Goal: Use online tool/utility: Utilize a website feature to perform a specific function

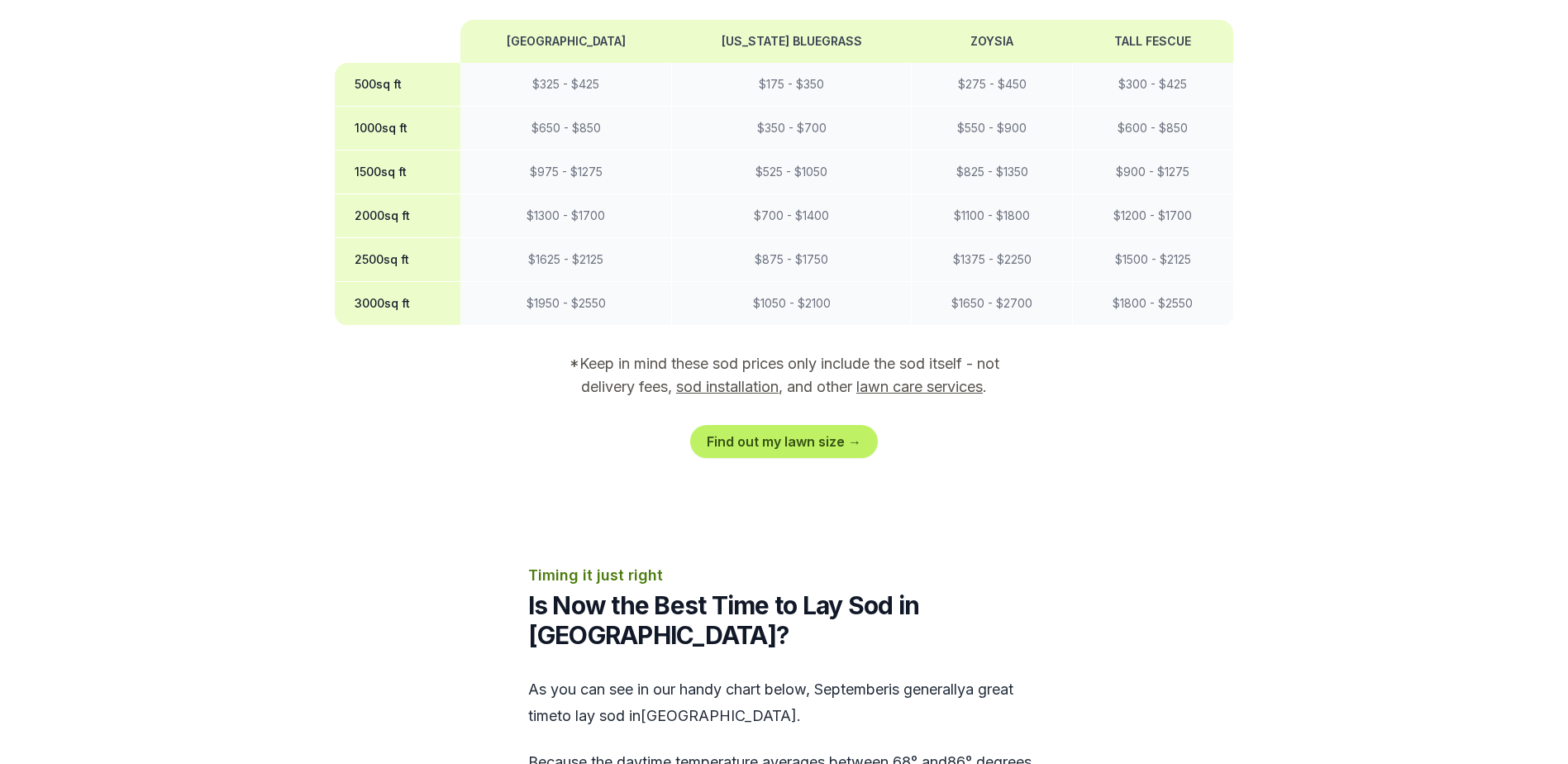
scroll to position [1570, 0]
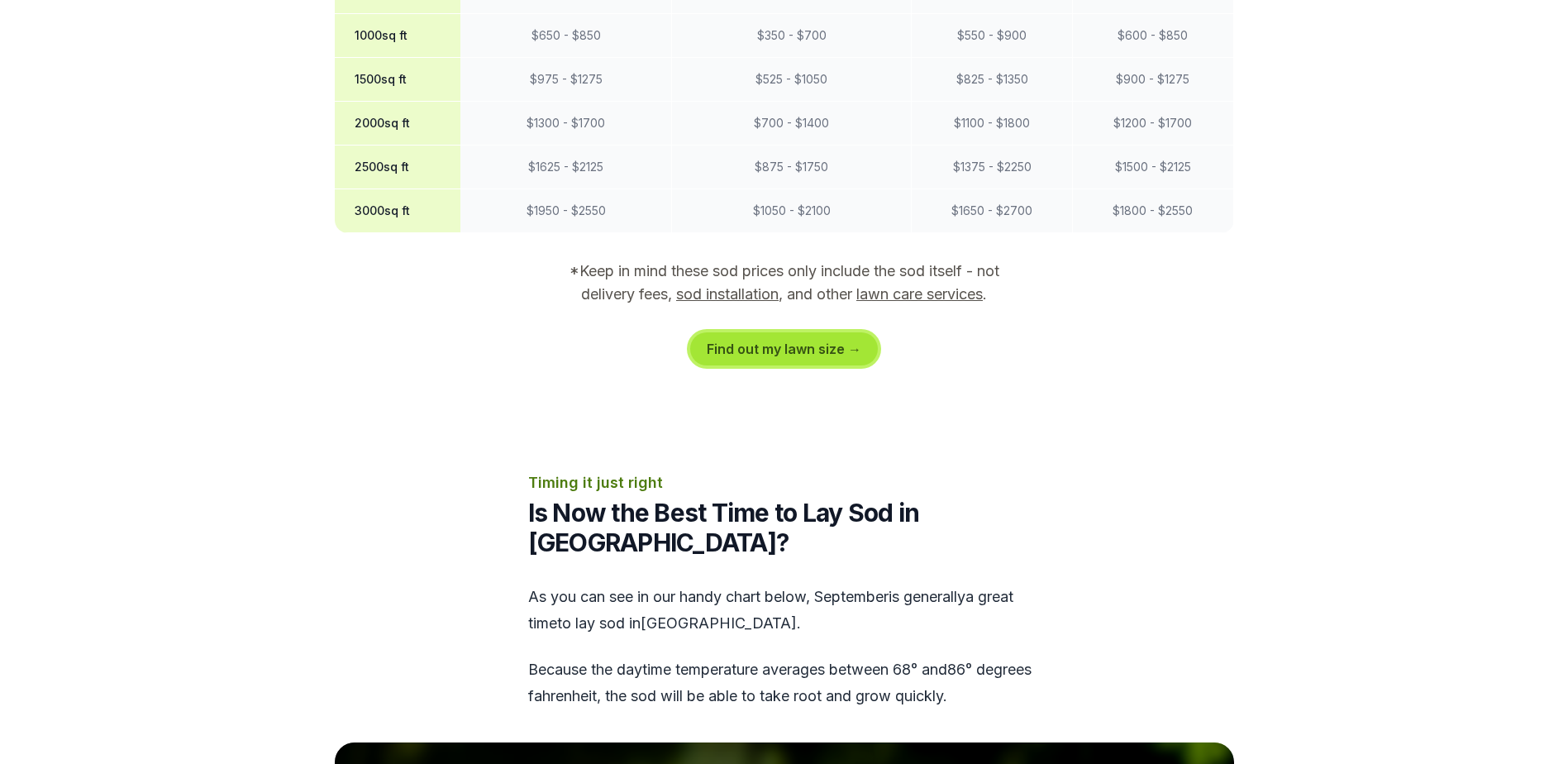
click at [786, 341] on link "Find out my lawn size →" at bounding box center [783, 349] width 188 height 33
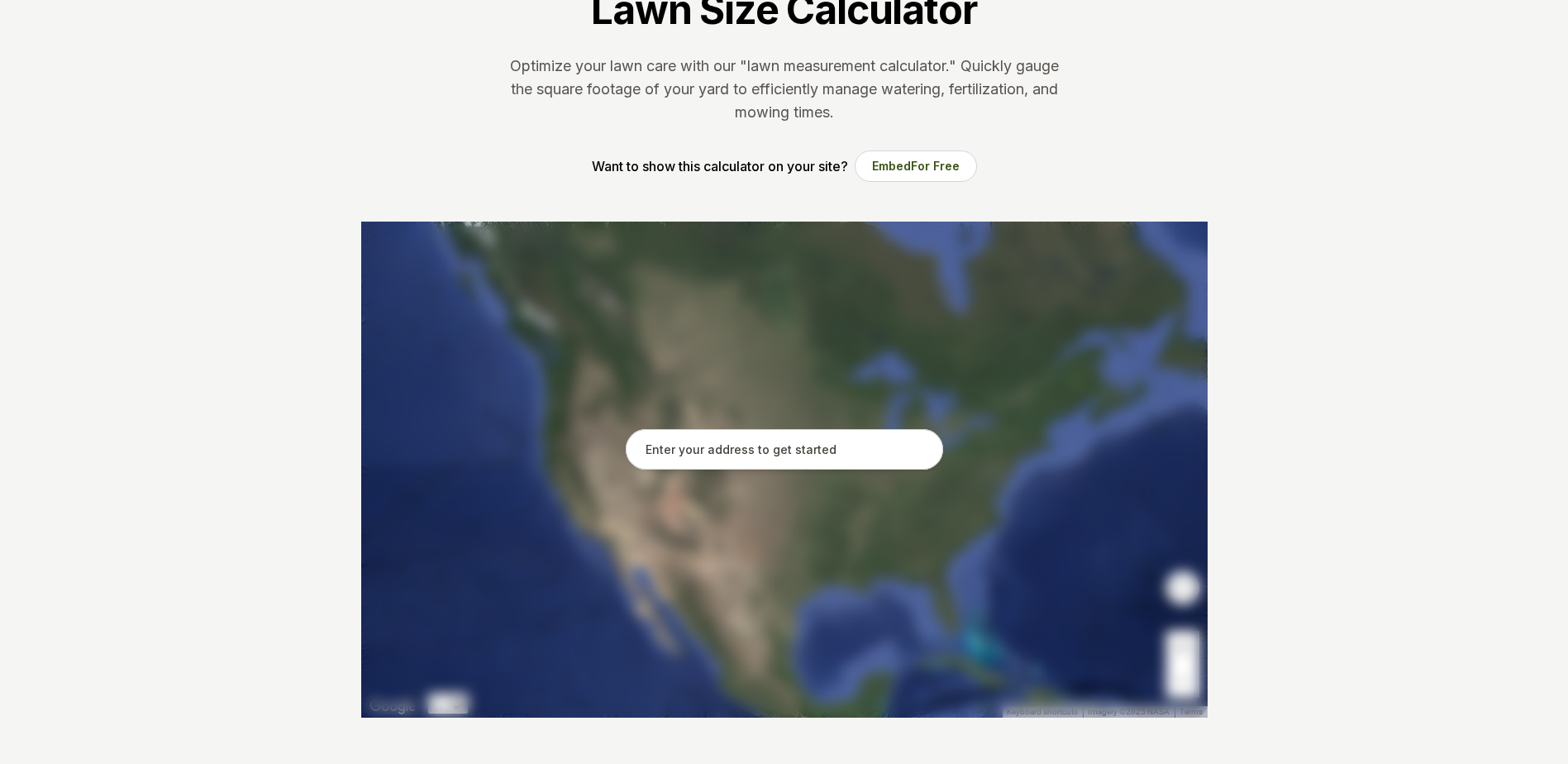
scroll to position [166, 0]
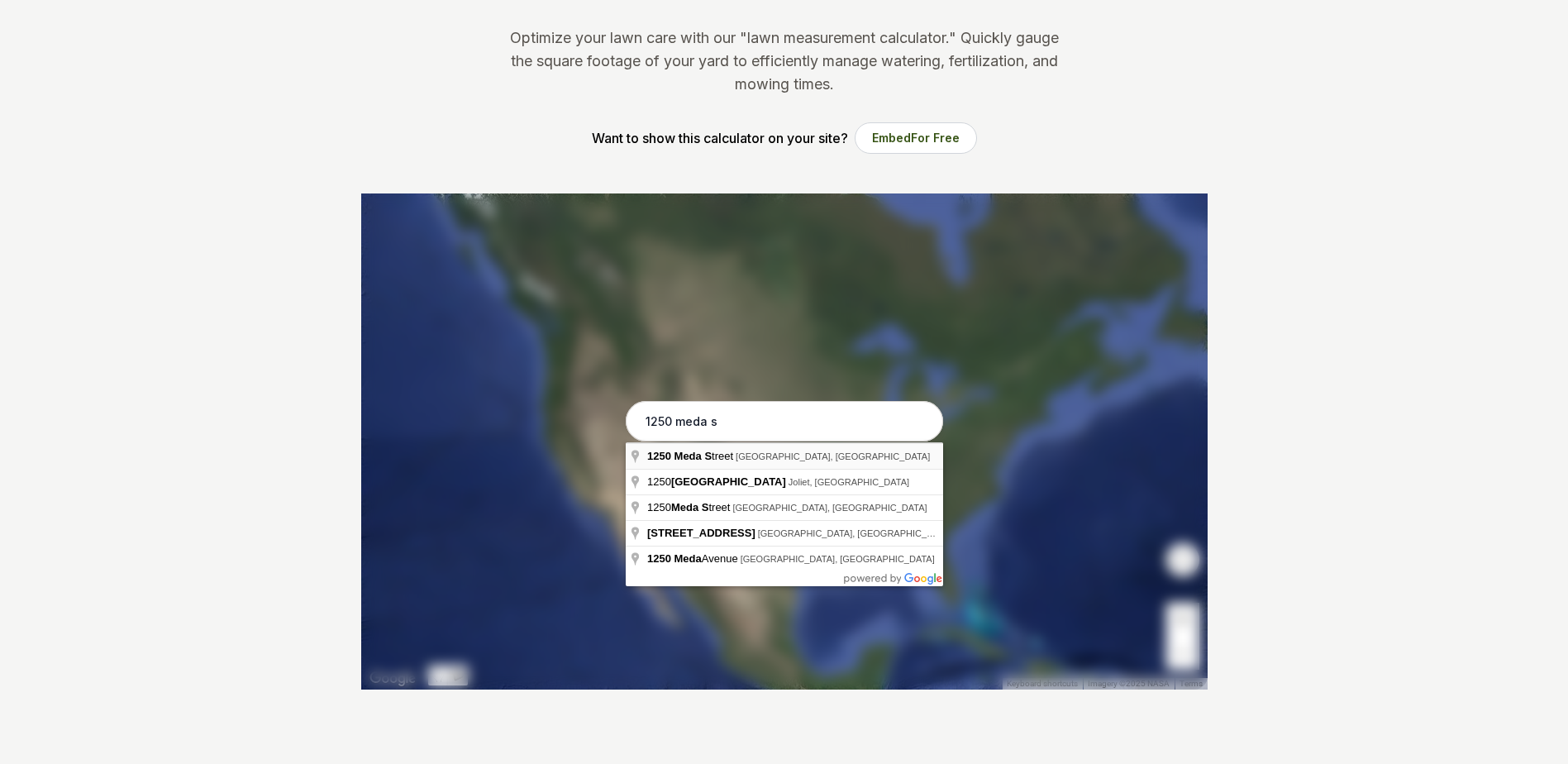
type input "[STREET_ADDRESS]"
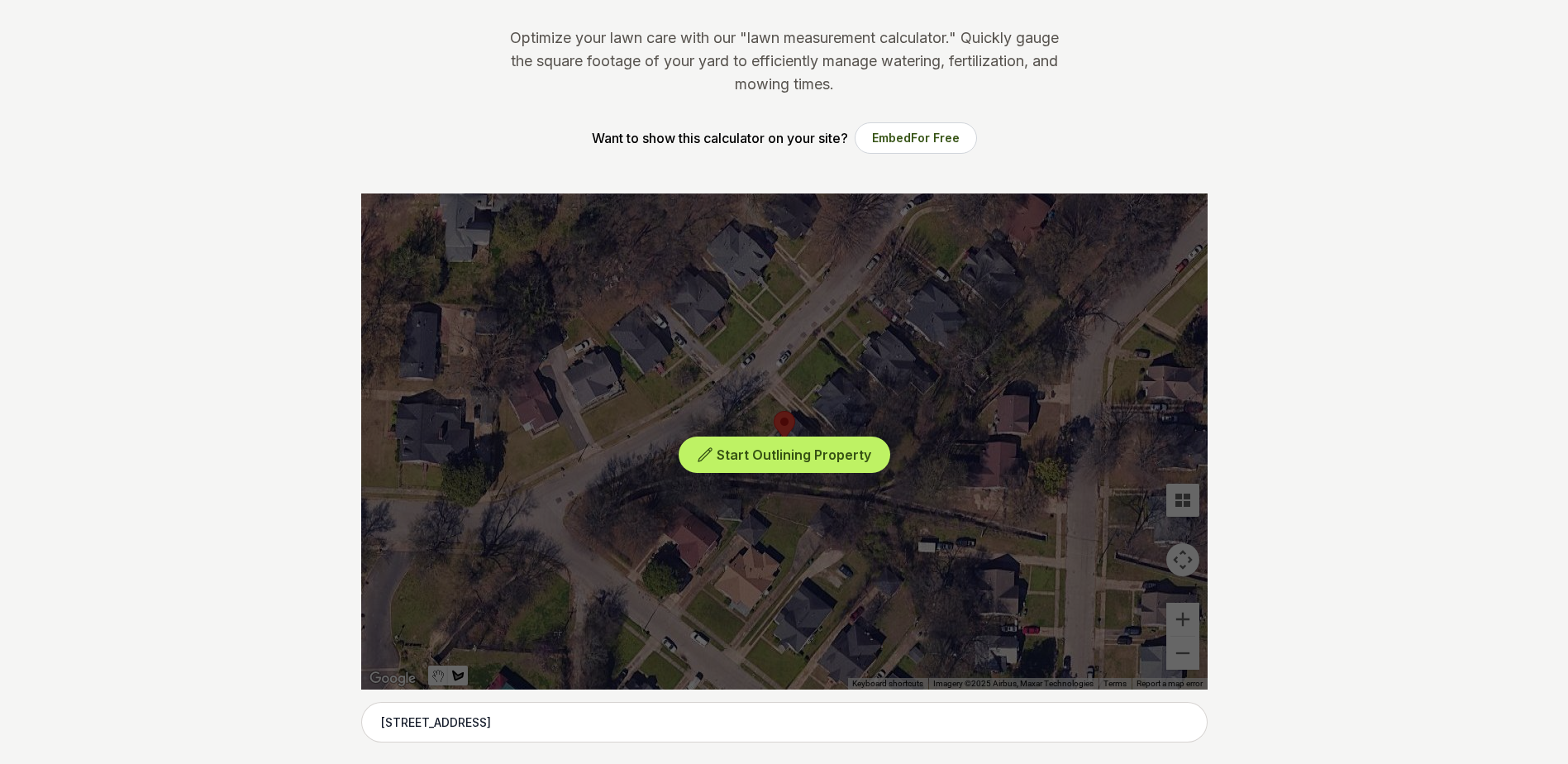
click at [1191, 612] on div "Start Outlining Property" at bounding box center [784, 441] width 846 height 496
click at [731, 493] on div "Start Outlining Property" at bounding box center [784, 441] width 846 height 496
click at [770, 449] on span "Start Outlining Property" at bounding box center [793, 454] width 154 height 16
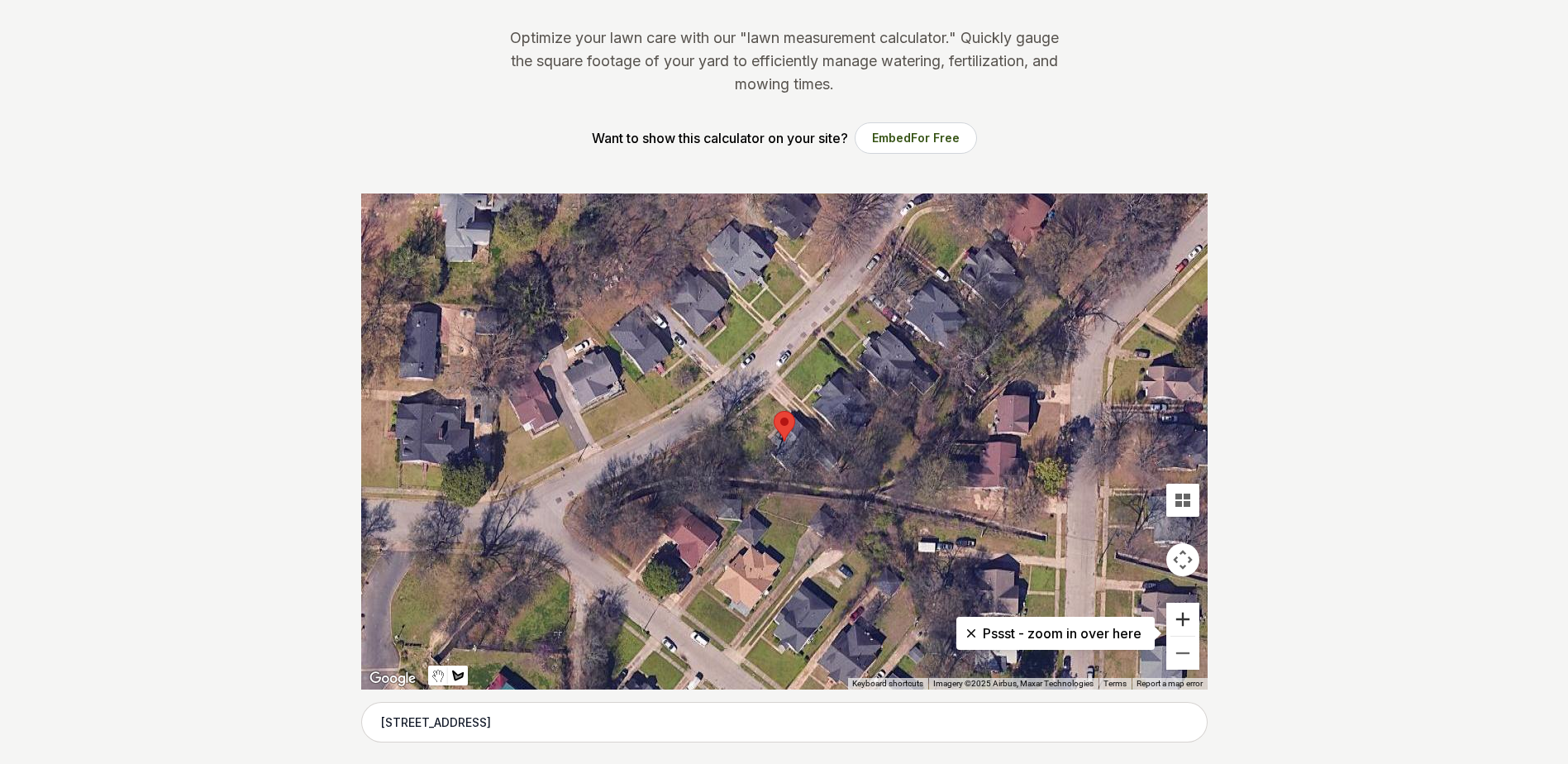
click at [1183, 623] on button "Zoom in" at bounding box center [1182, 619] width 33 height 33
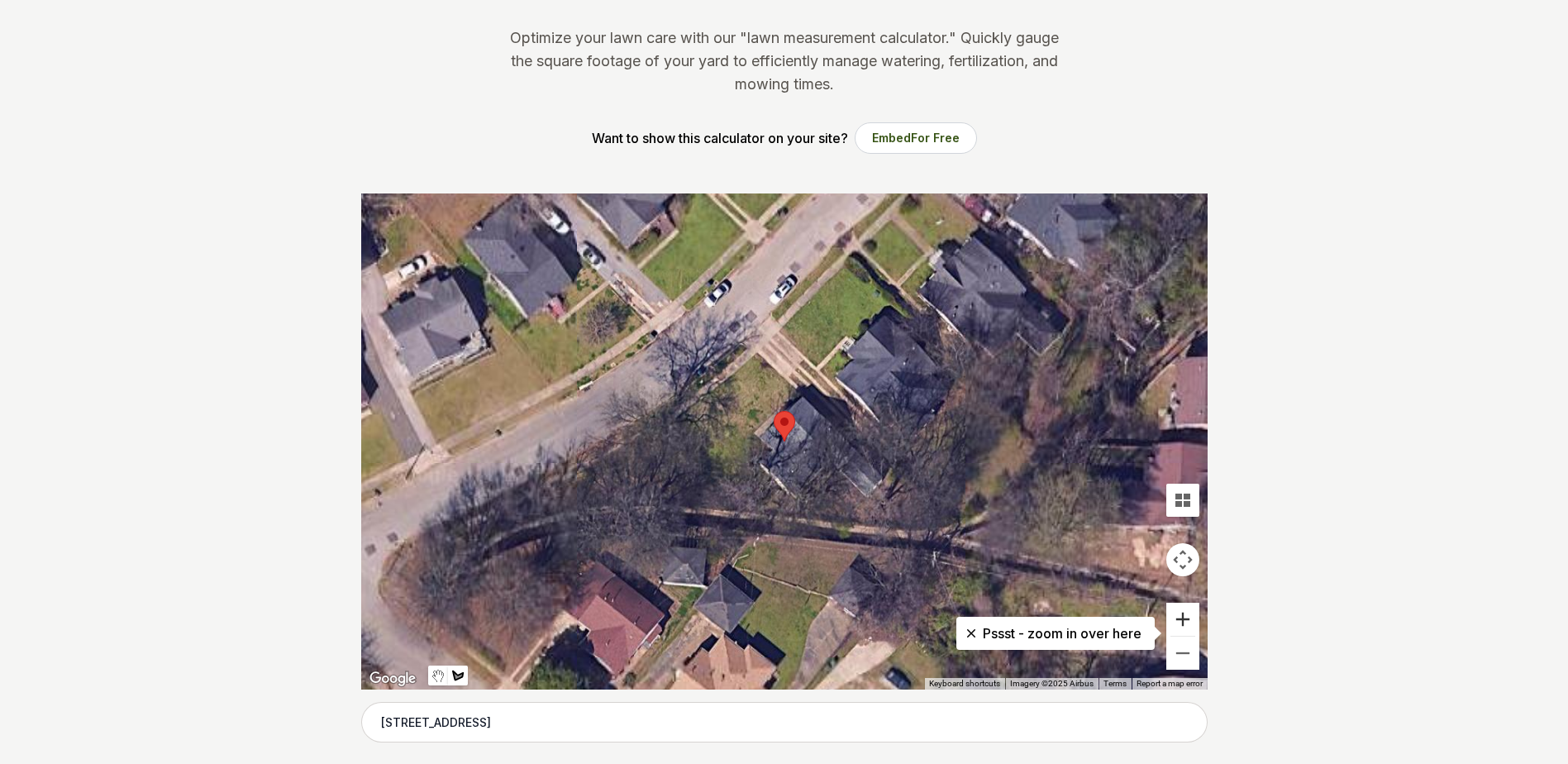
click at [1183, 623] on button "Zoom in" at bounding box center [1182, 619] width 33 height 33
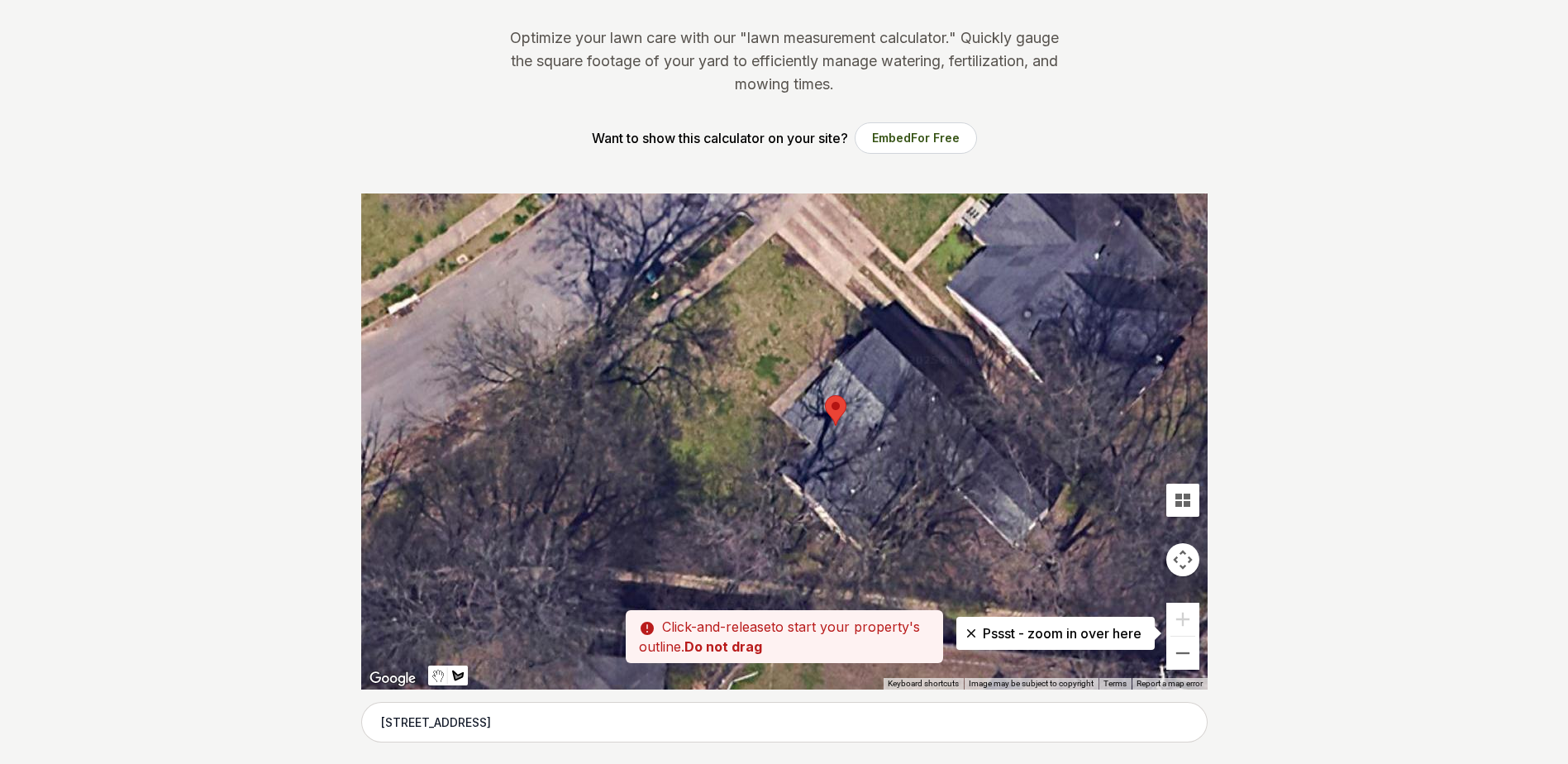
drag, startPoint x: 552, startPoint y: 385, endPoint x: 608, endPoint y: 369, distance: 58.2
click at [608, 369] on div at bounding box center [784, 441] width 846 height 496
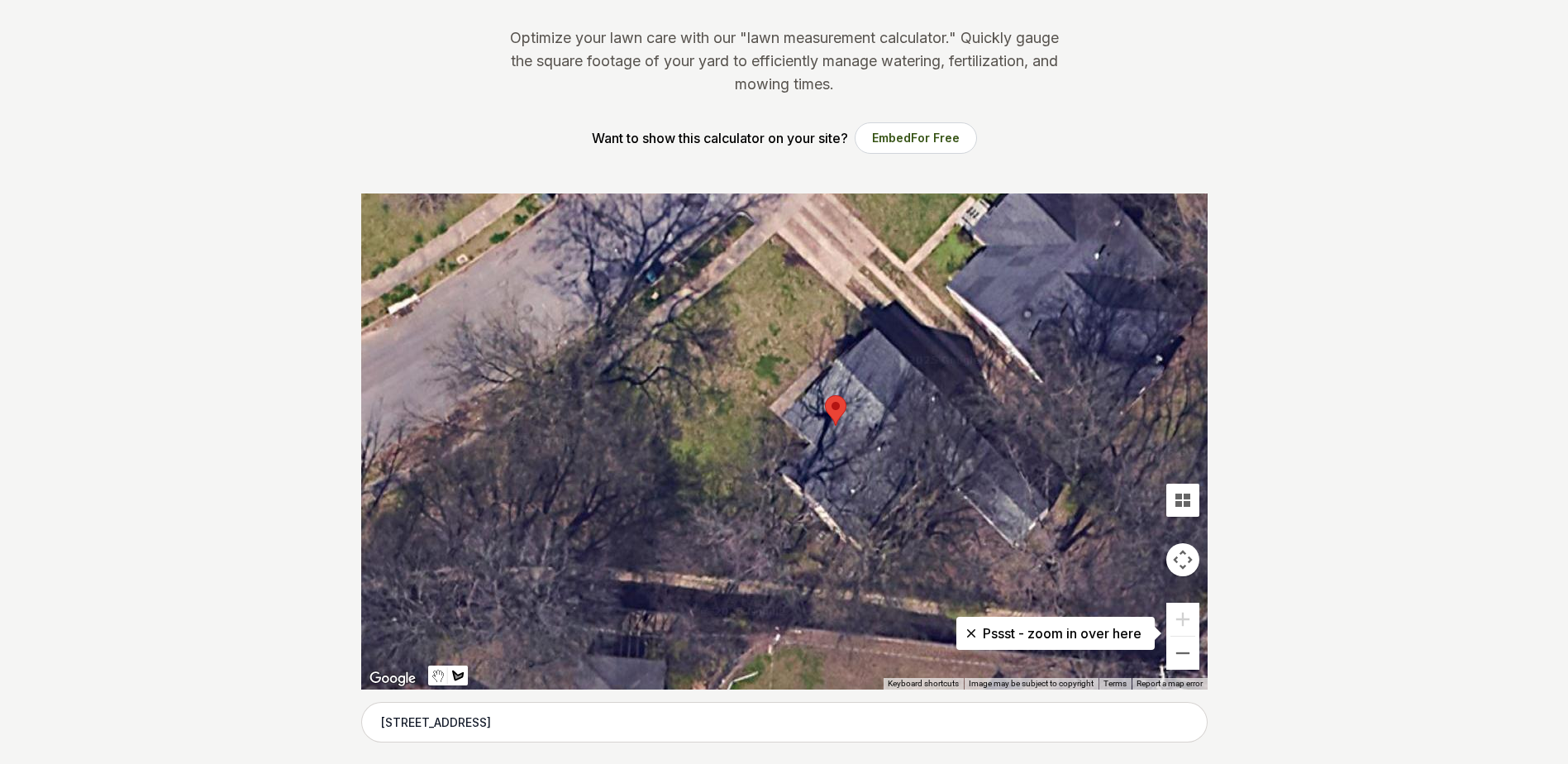
click at [608, 369] on div at bounding box center [784, 441] width 846 height 496
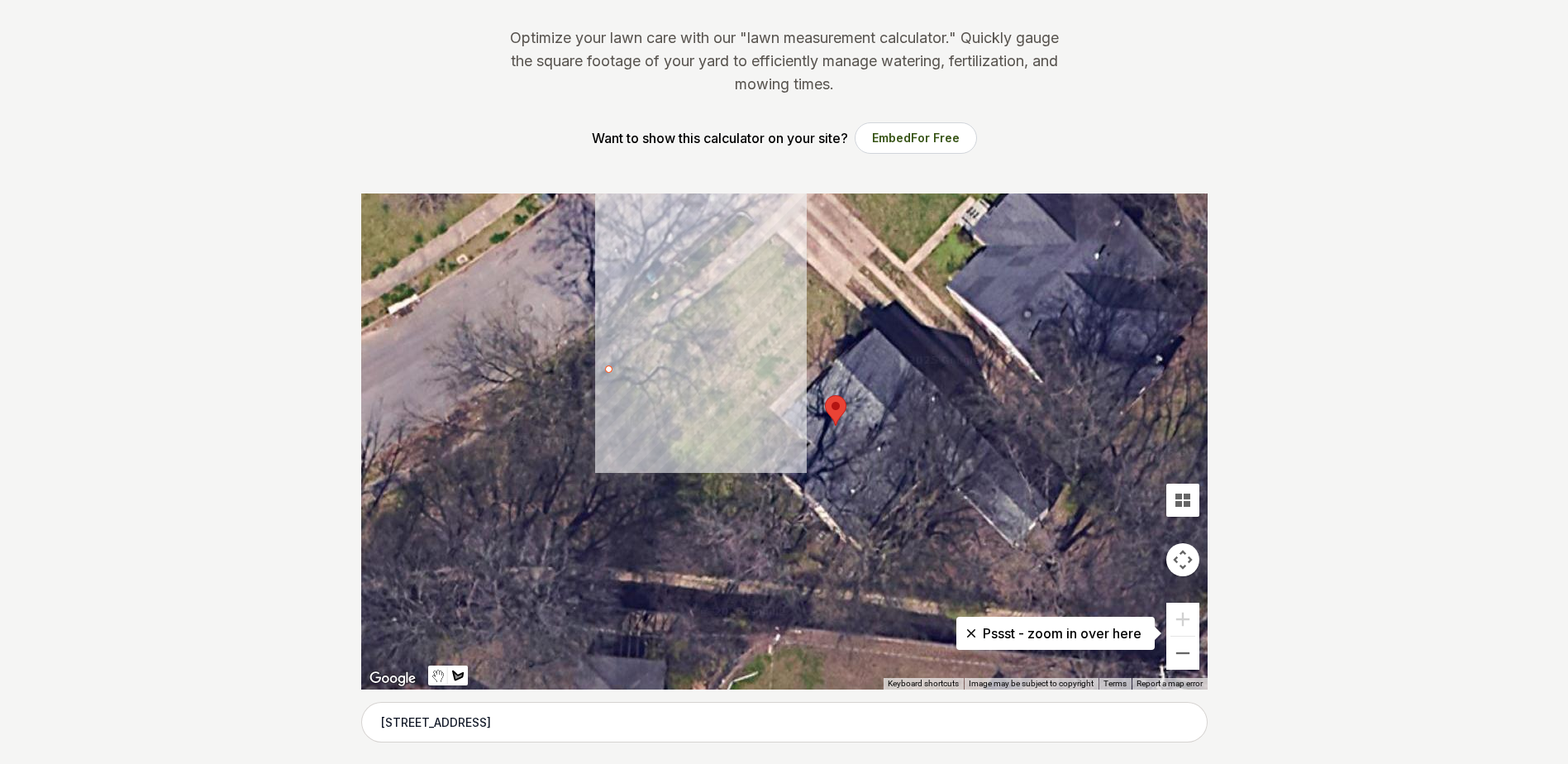
click at [773, 235] on div at bounding box center [784, 441] width 846 height 496
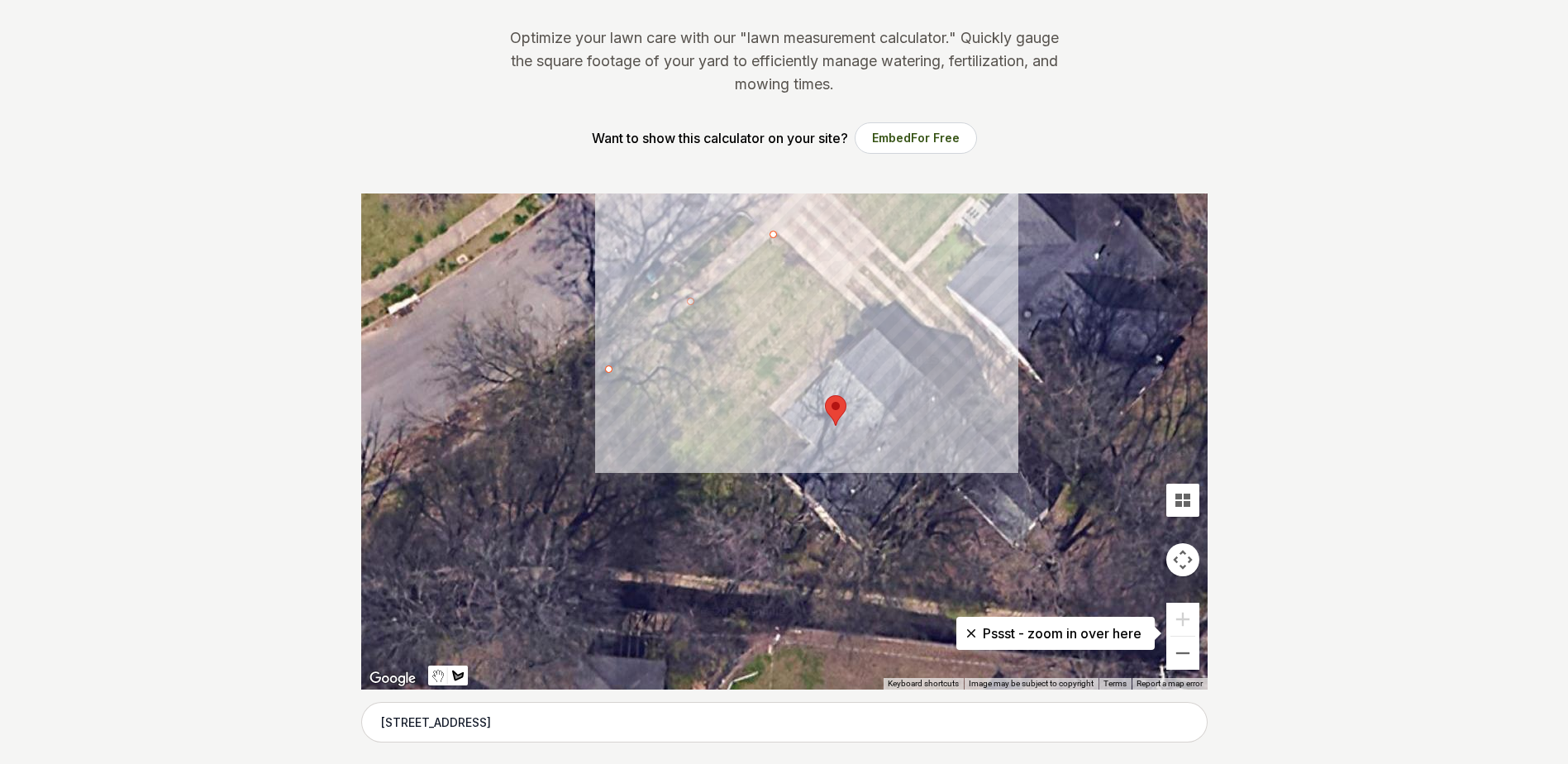
click at [856, 313] on div at bounding box center [784, 441] width 846 height 496
click at [763, 403] on div at bounding box center [784, 441] width 846 height 496
click at [807, 446] on div at bounding box center [784, 441] width 846 height 496
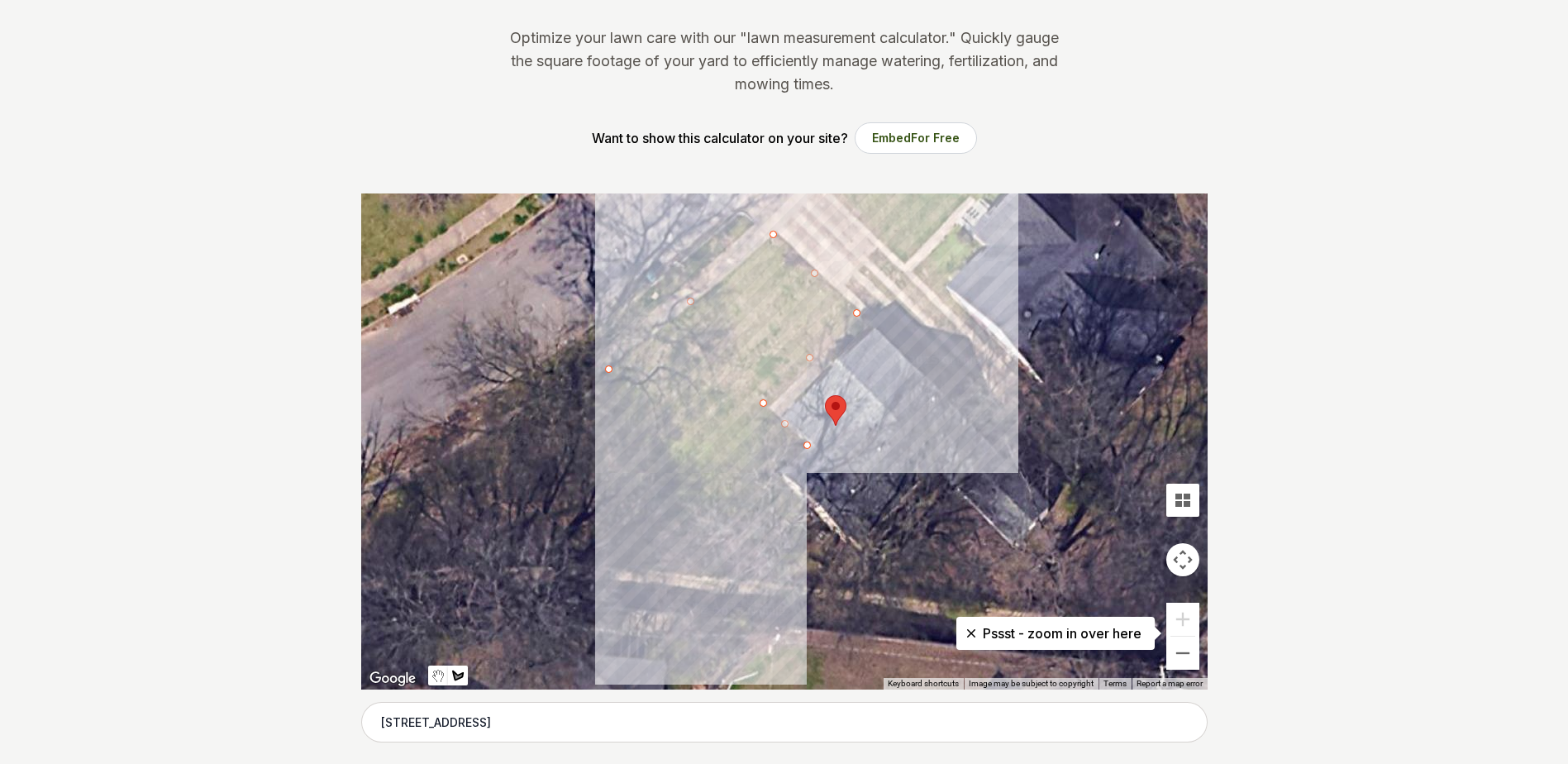
click at [728, 515] on div at bounding box center [784, 441] width 846 height 496
click at [607, 371] on div at bounding box center [784, 441] width 846 height 496
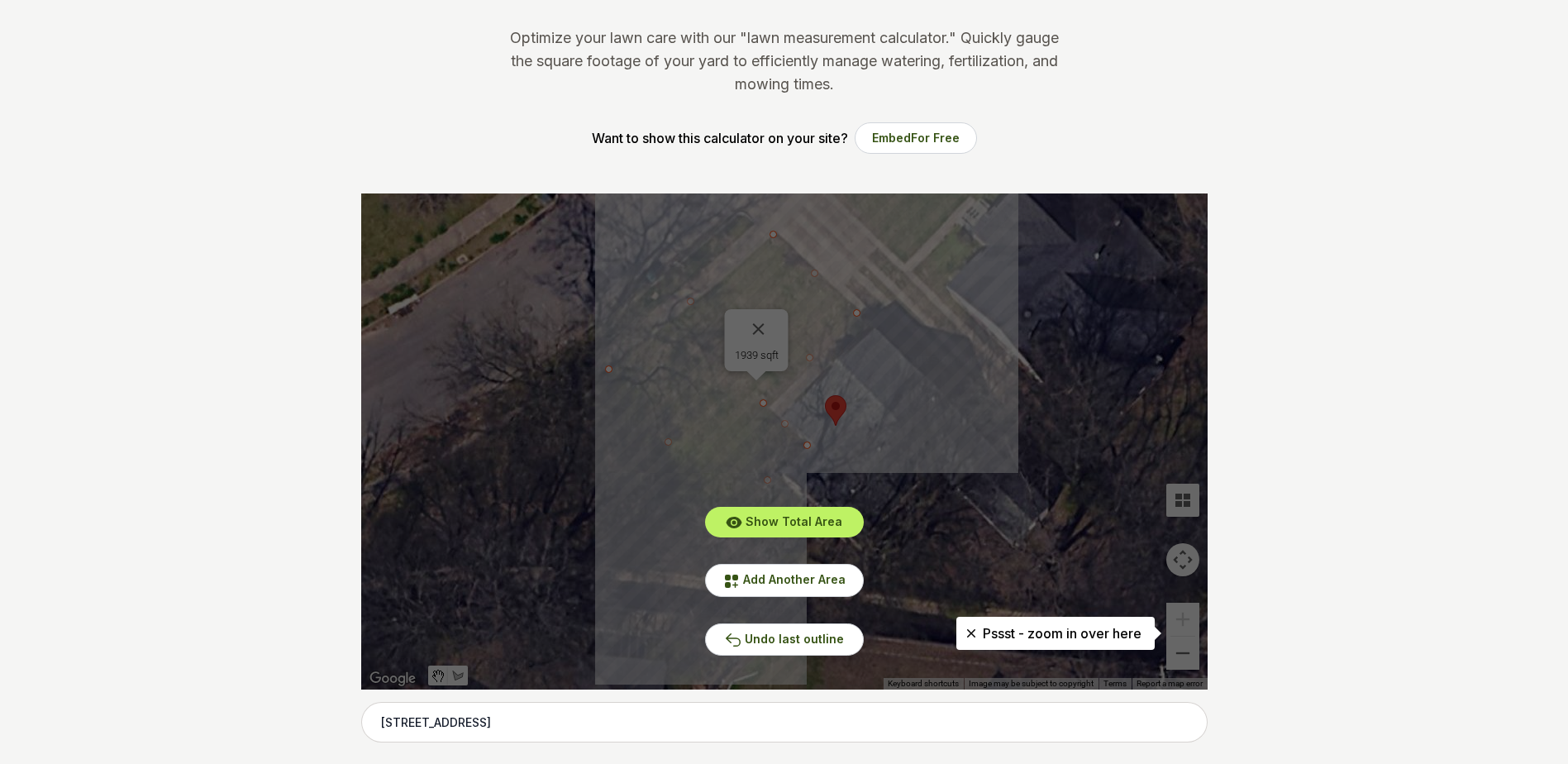
click at [784, 330] on div "Show Total Area Add Another Area Undo last outline" at bounding box center [784, 441] width 846 height 496
click at [765, 324] on div "Show Total Area Add Another Area Undo last outline" at bounding box center [784, 441] width 846 height 496
click at [978, 530] on div "Show Total Area Add Another Area Undo last outline" at bounding box center [784, 441] width 846 height 496
click at [966, 632] on icon at bounding box center [971, 632] width 16 height 16
click at [742, 379] on div "Show Total Area Add Another Area Undo last outline" at bounding box center [784, 441] width 846 height 496
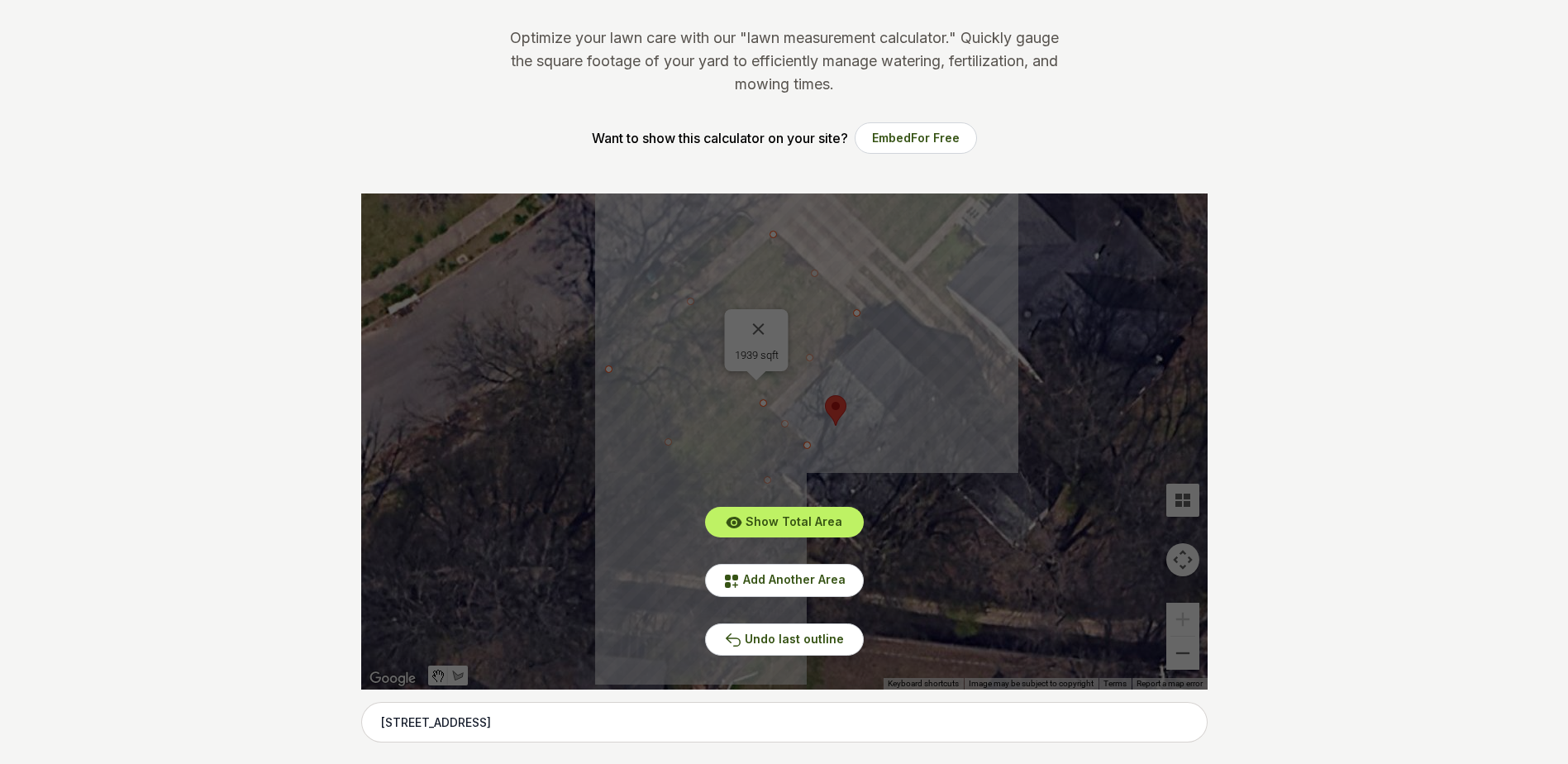
click at [757, 329] on div "Show Total Area Add Another Area Undo last outline" at bounding box center [784, 441] width 846 height 496
click at [803, 572] on span "Add Another Area" at bounding box center [794, 579] width 103 height 14
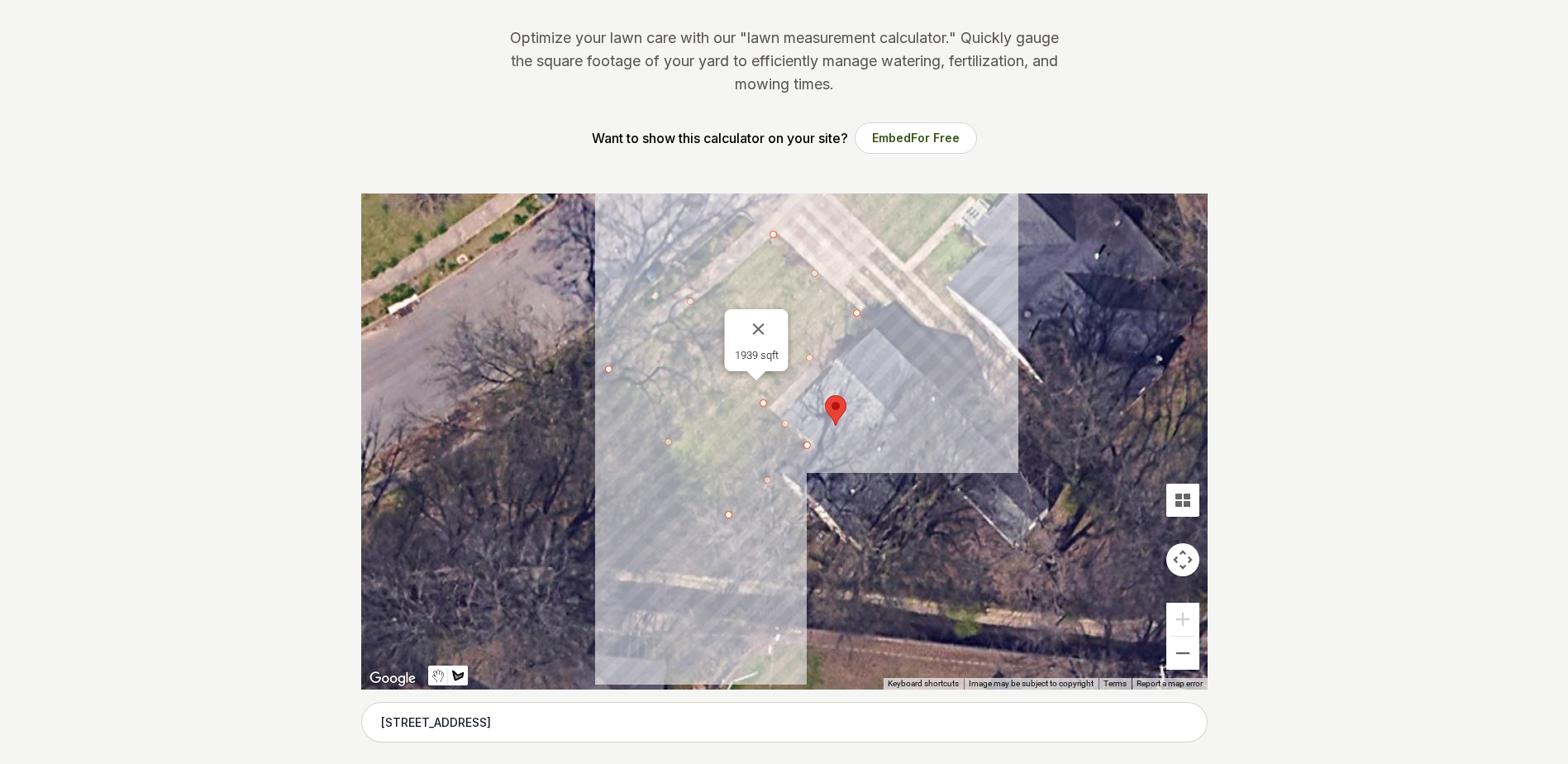
click at [727, 515] on div at bounding box center [784, 441] width 846 height 496
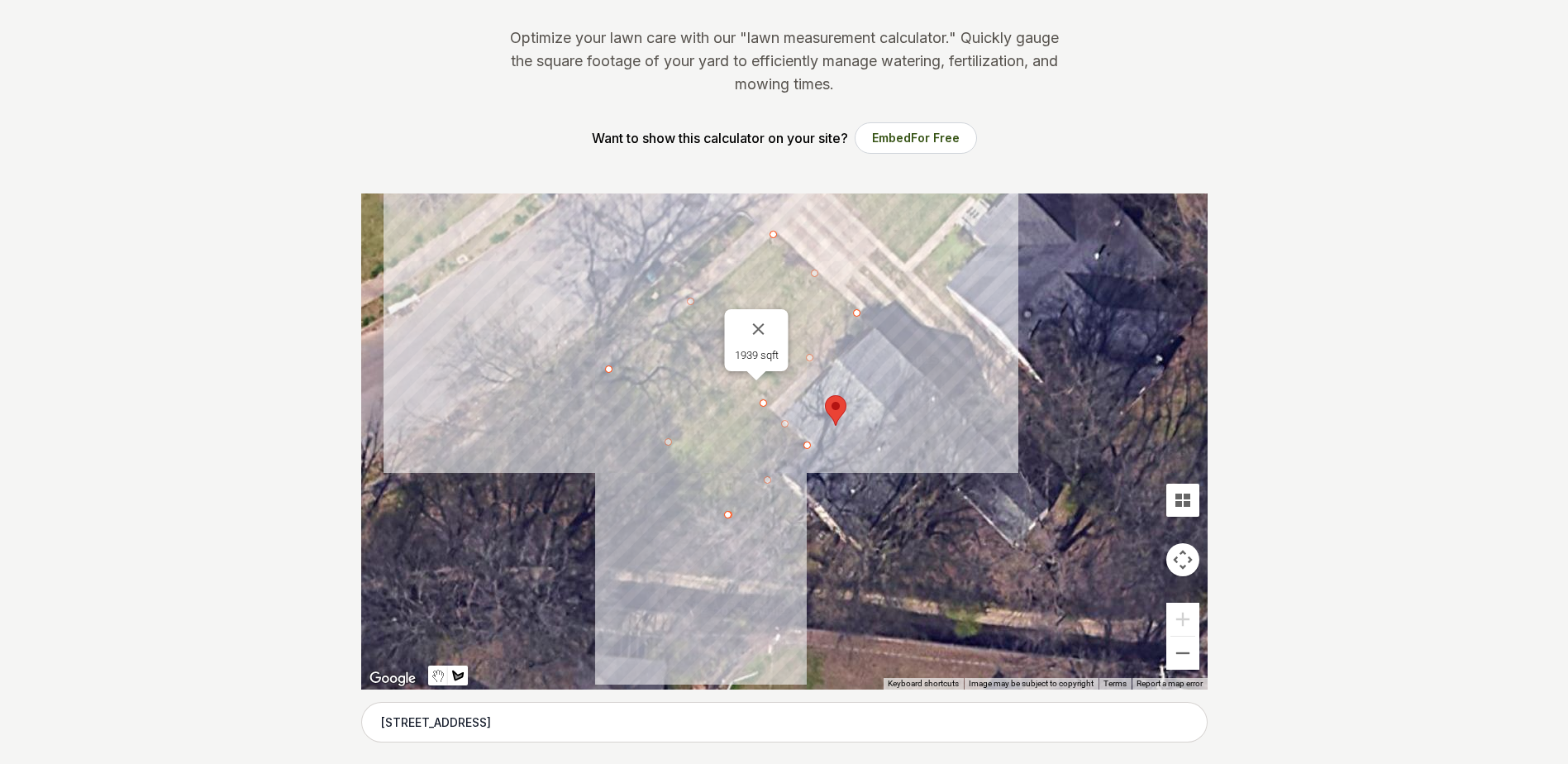
scroll to position [1570, 0]
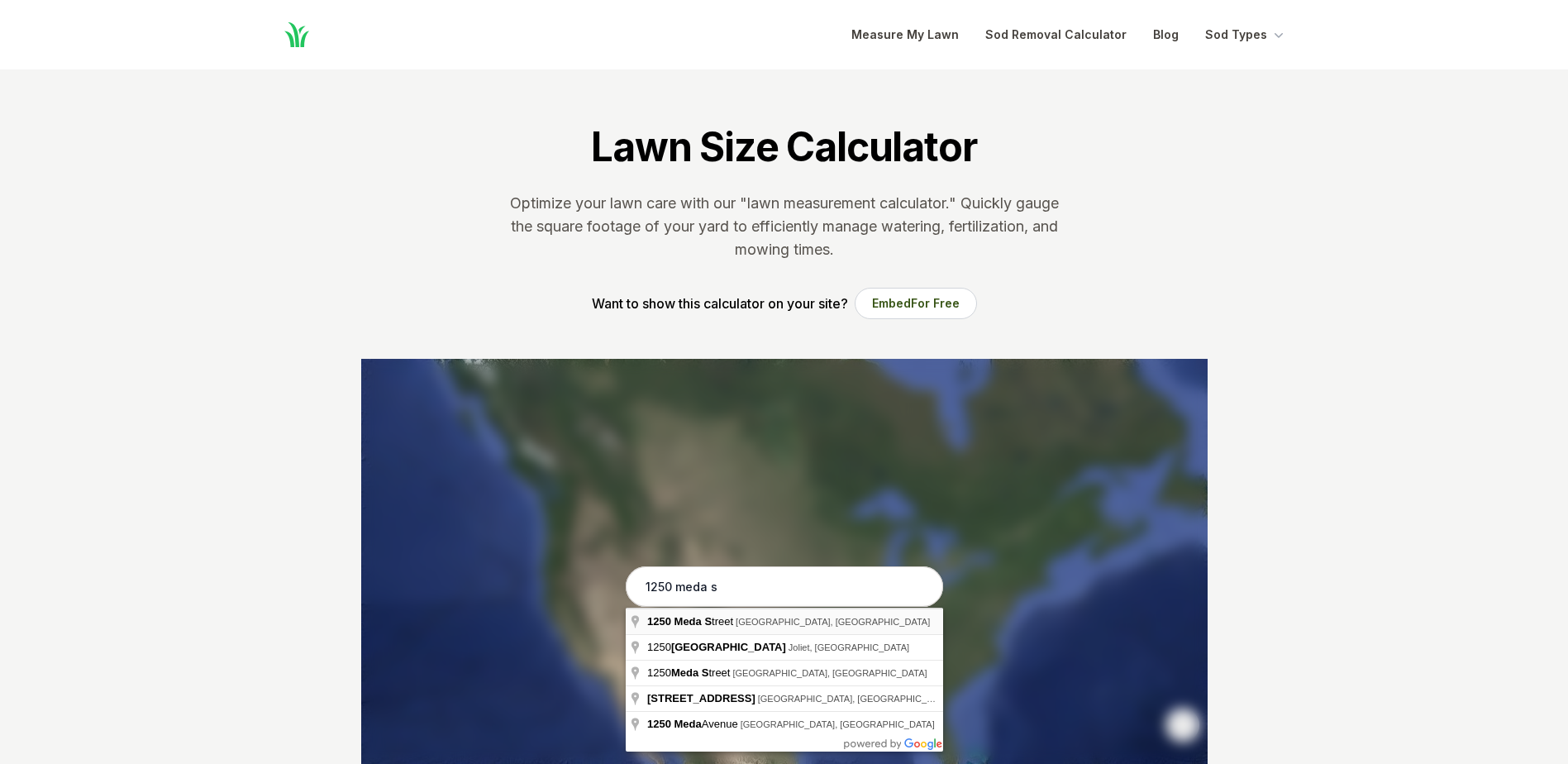
type input "[STREET_ADDRESS]"
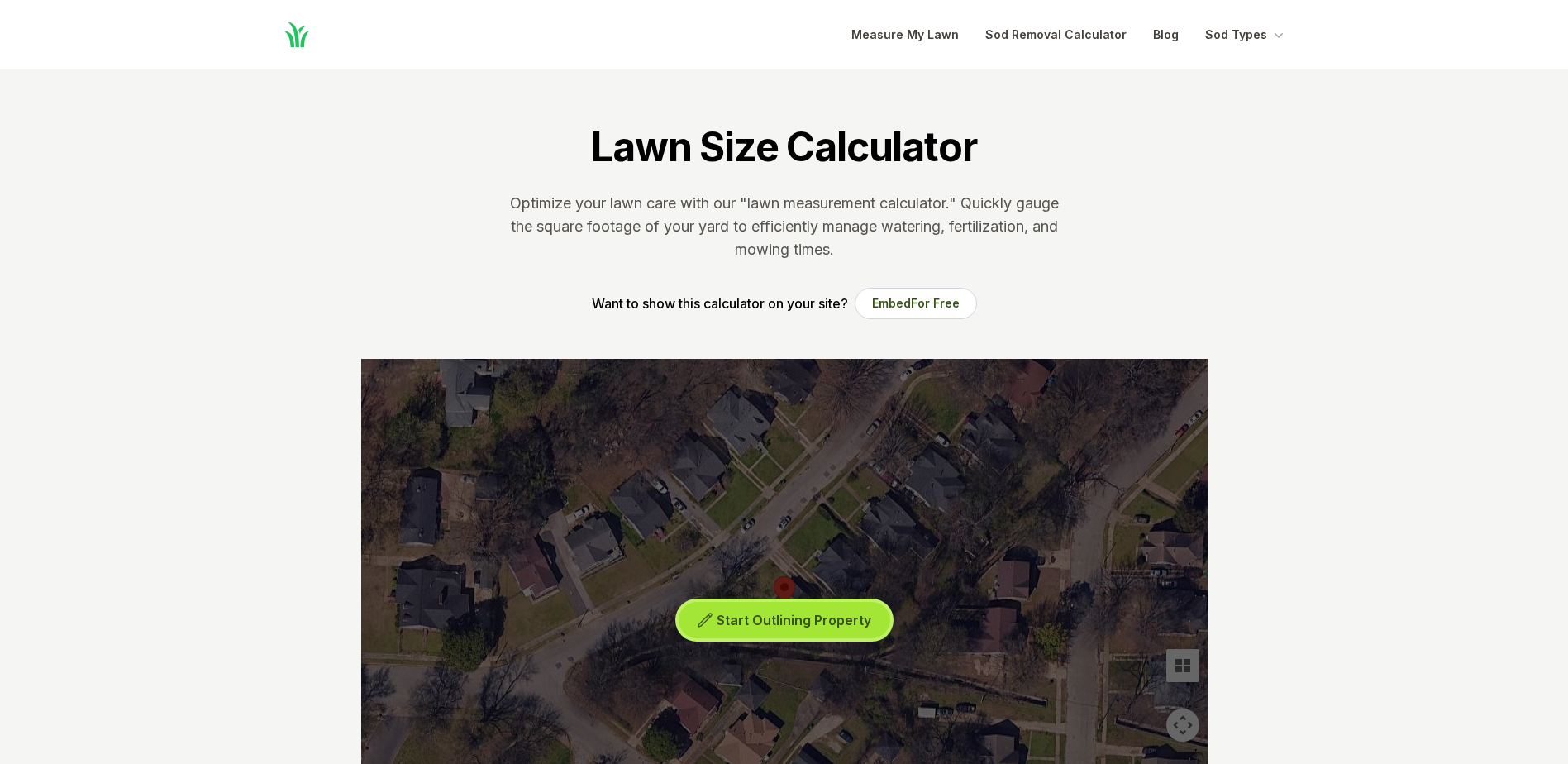
click at [796, 619] on span "Start Outlining Property" at bounding box center [793, 620] width 154 height 16
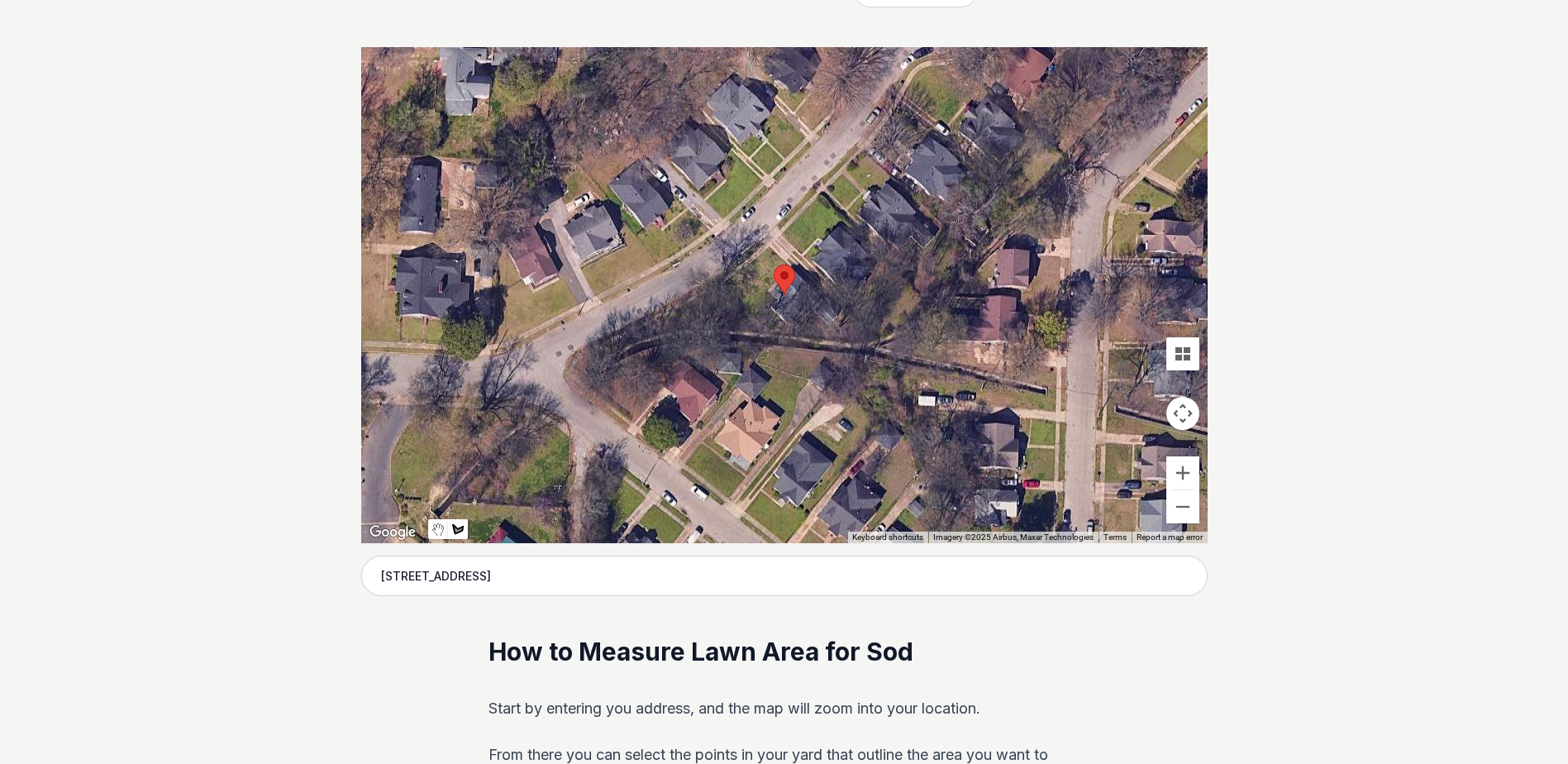
scroll to position [331, 0]
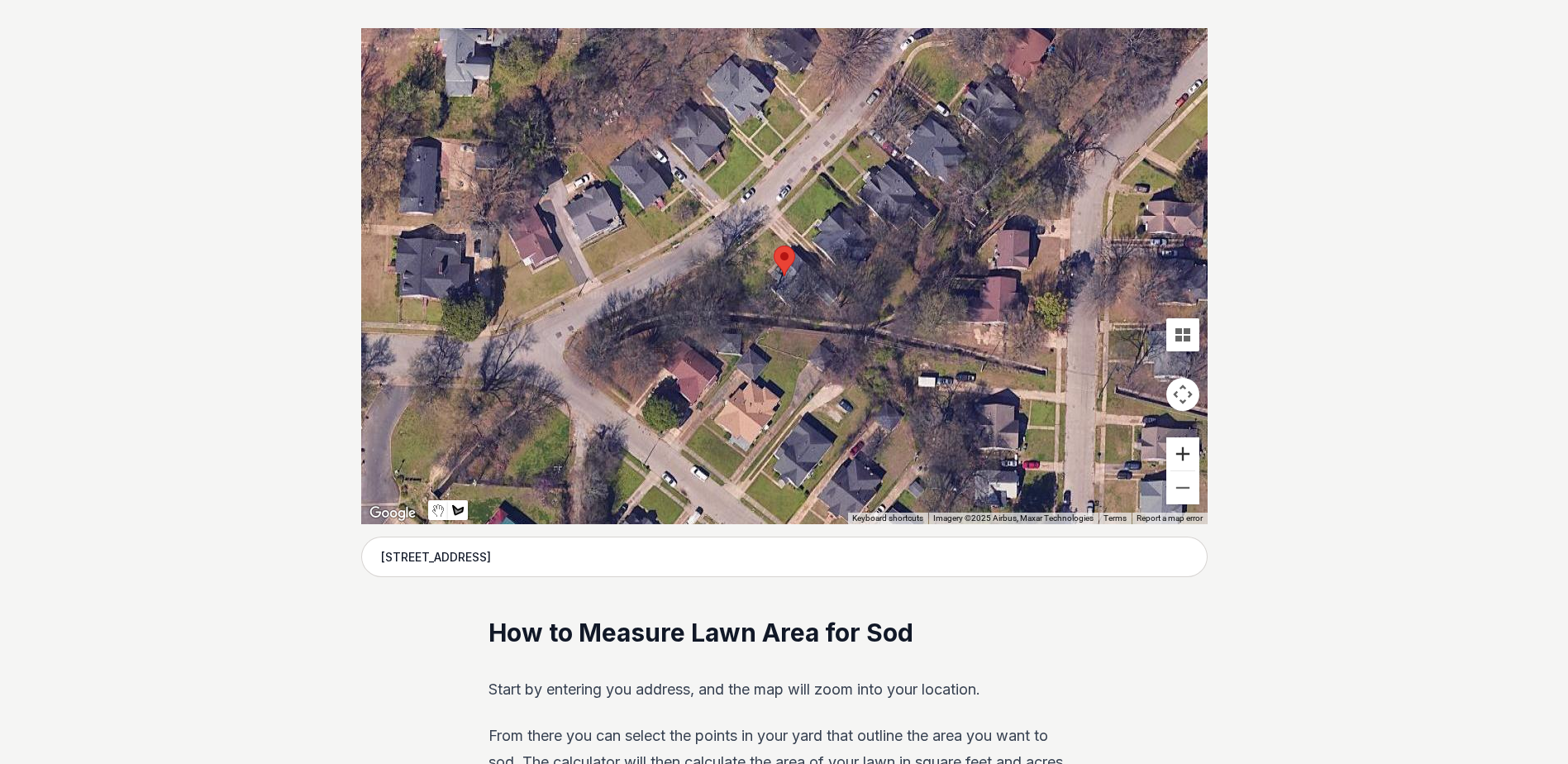
click at [1174, 447] on button "Zoom in" at bounding box center [1182, 453] width 33 height 33
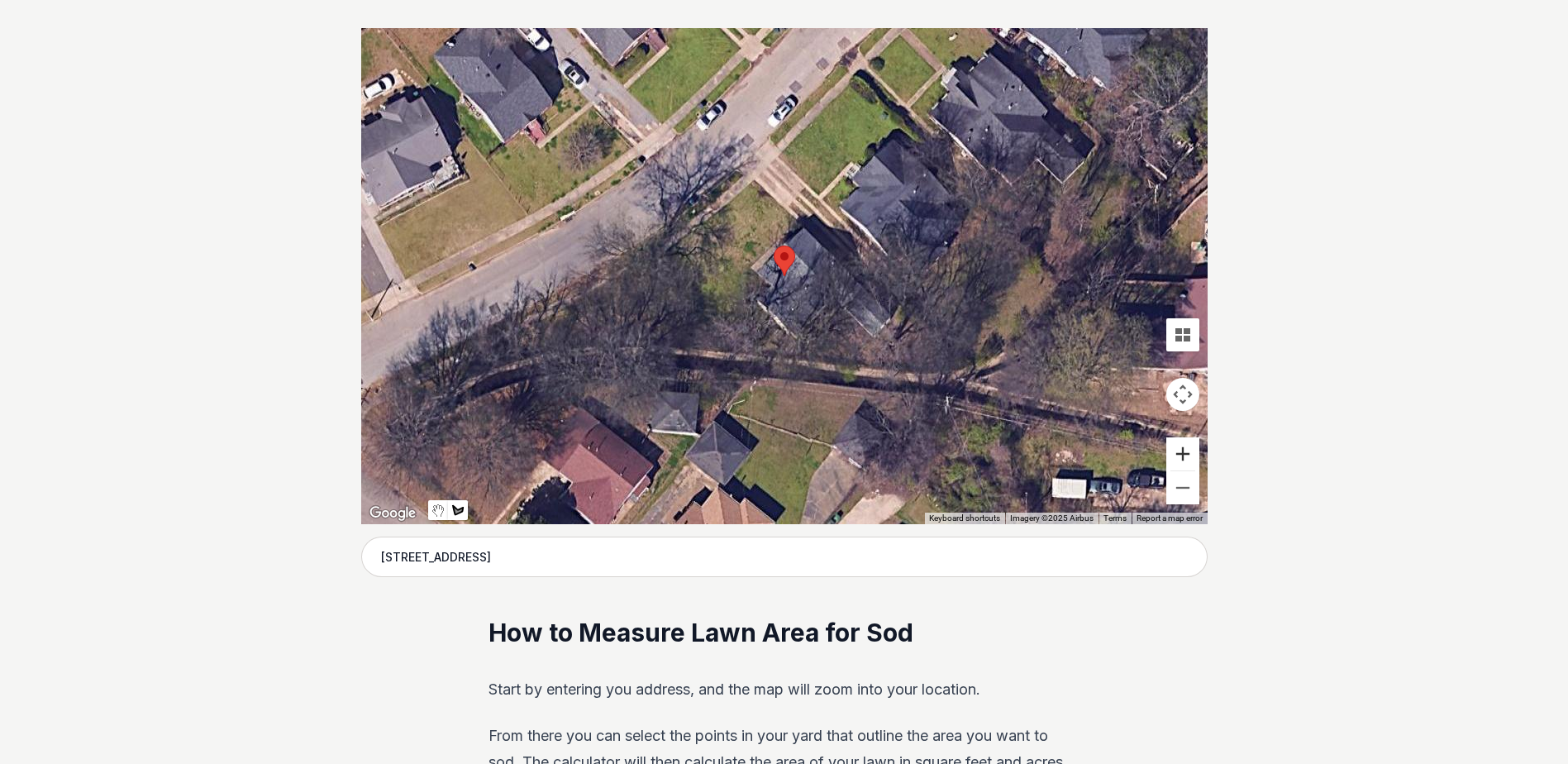
click at [1174, 447] on button "Zoom in" at bounding box center [1182, 453] width 33 height 33
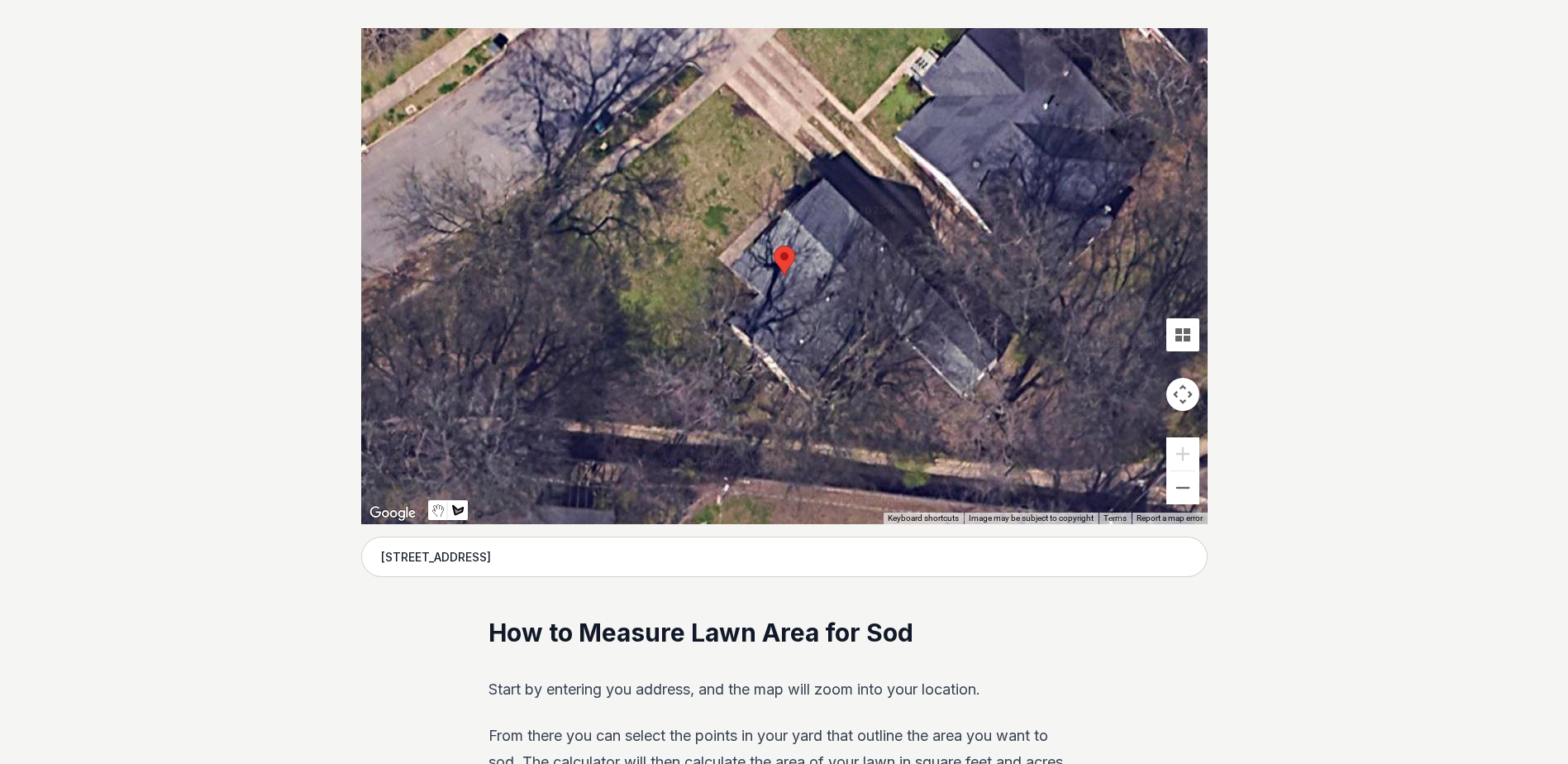
click at [726, 81] on div at bounding box center [784, 276] width 846 height 496
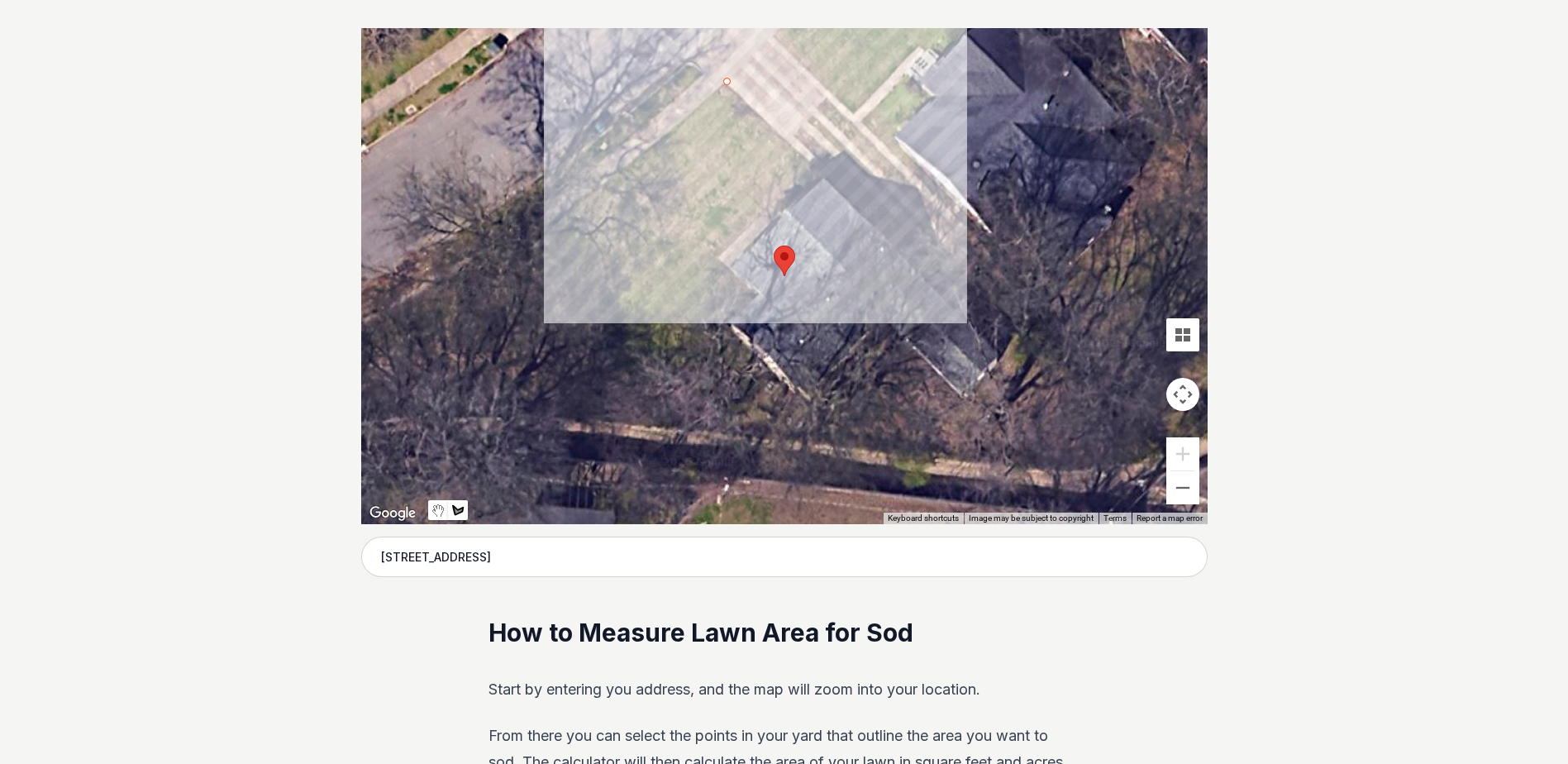
click at [806, 164] on div at bounding box center [784, 276] width 846 height 496
click at [720, 256] on div at bounding box center [784, 276] width 846 height 496
click at [759, 296] on div at bounding box center [784, 276] width 846 height 496
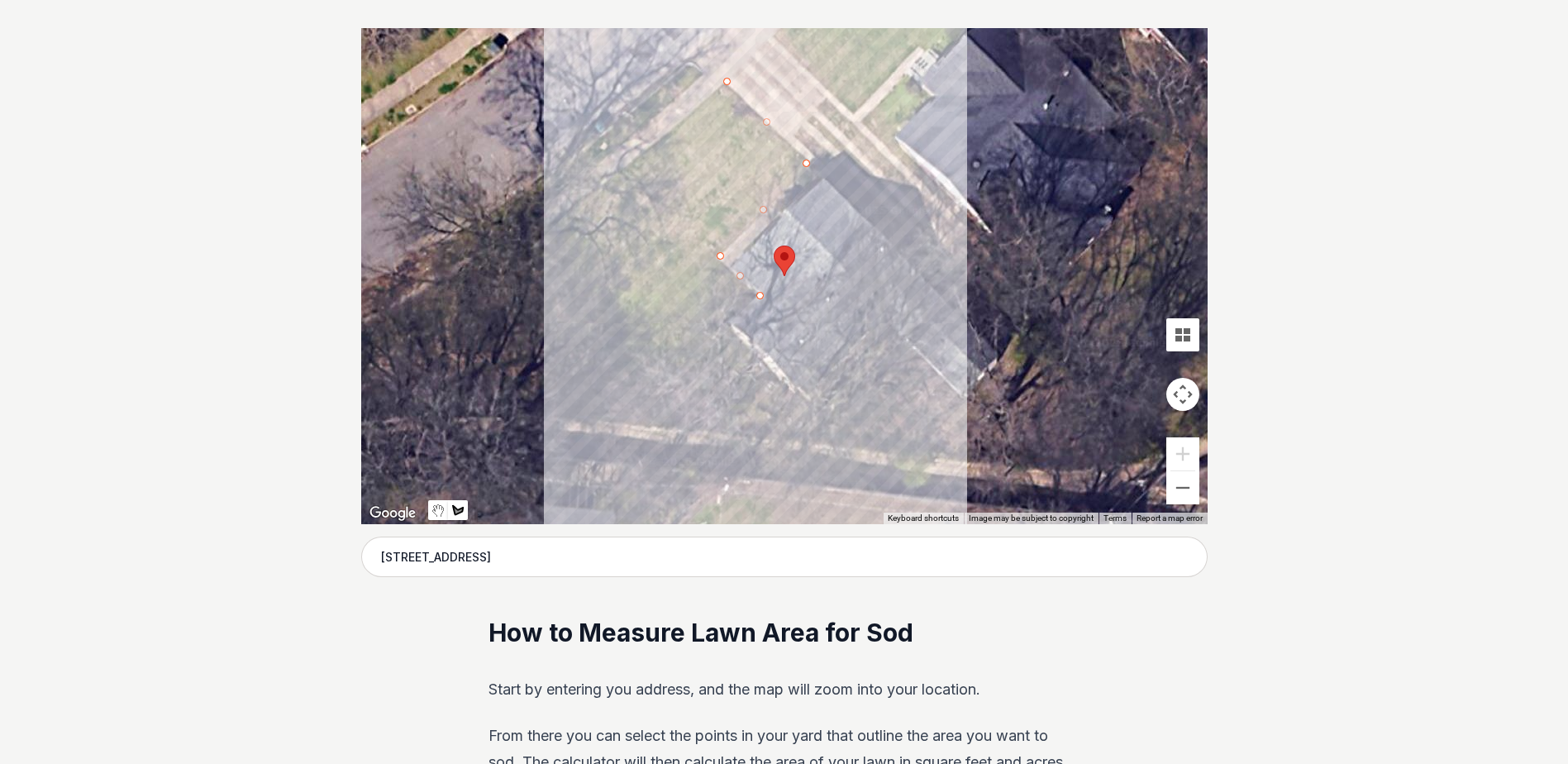
click at [725, 325] on div at bounding box center [784, 276] width 846 height 496
click at [602, 187] on div at bounding box center [784, 276] width 846 height 496
click at [725, 81] on div at bounding box center [784, 276] width 846 height 496
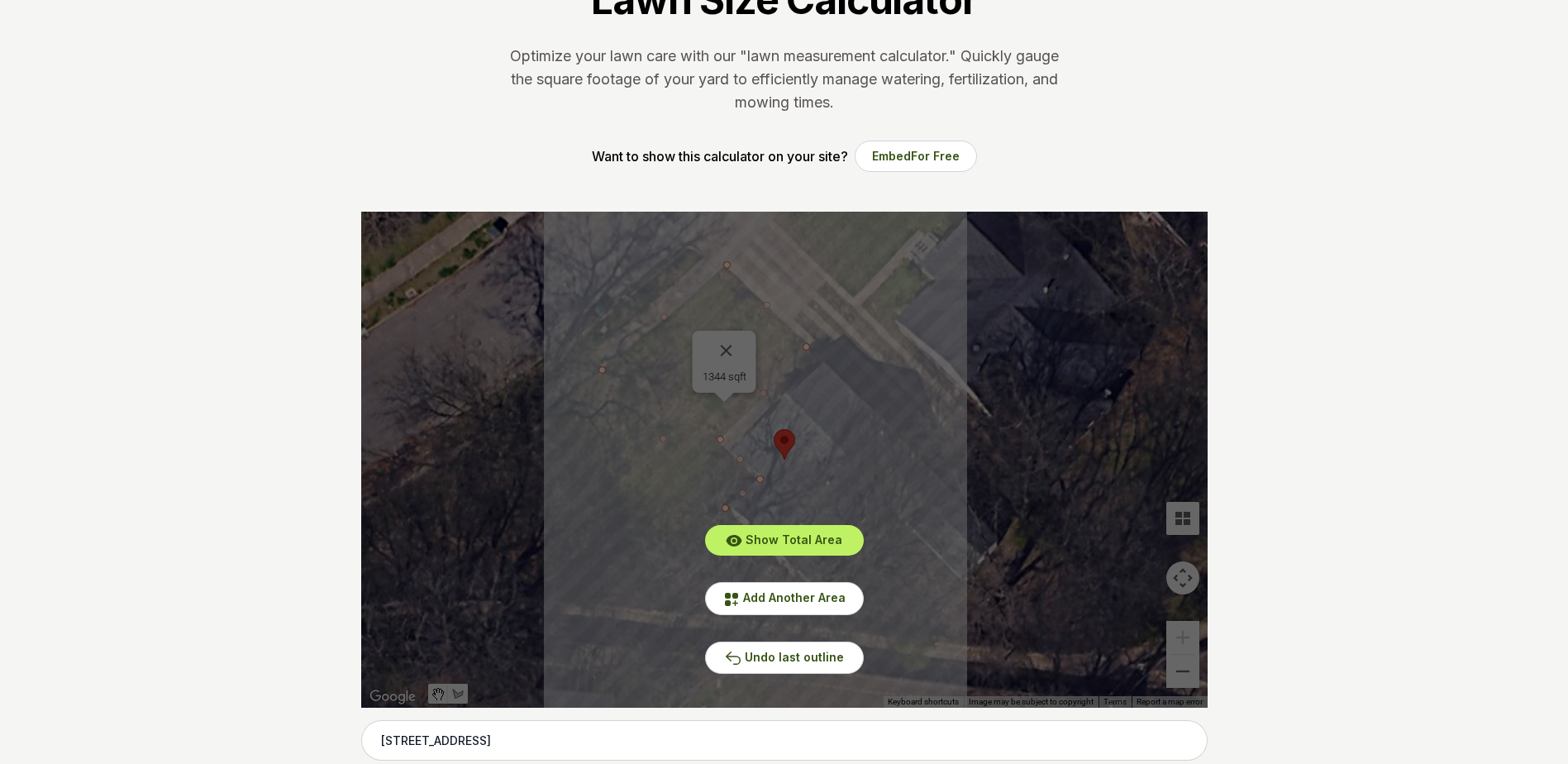
scroll to position [0, 0]
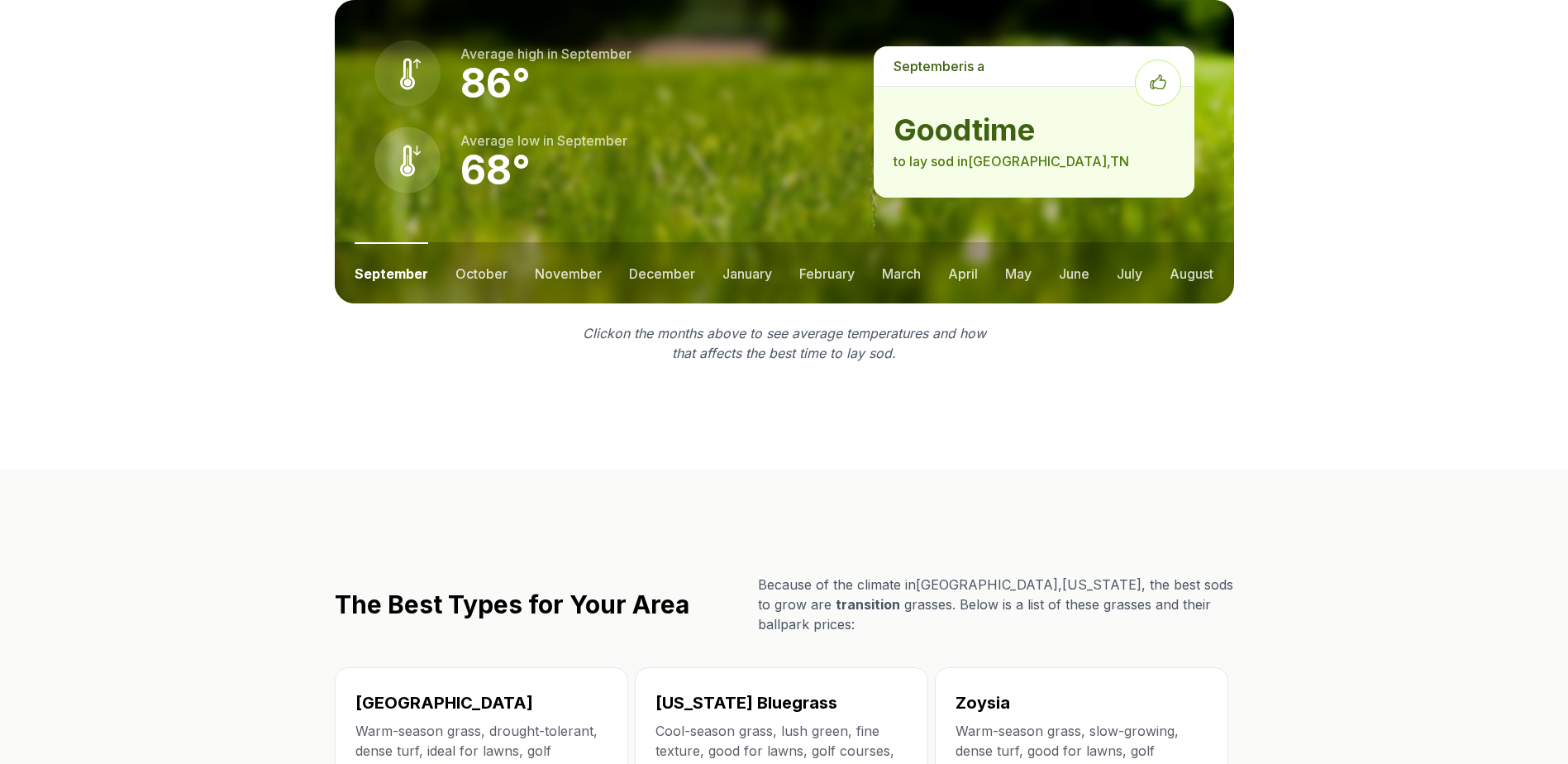
scroll to position [2315, 0]
